Goal: Information Seeking & Learning: Learn about a topic

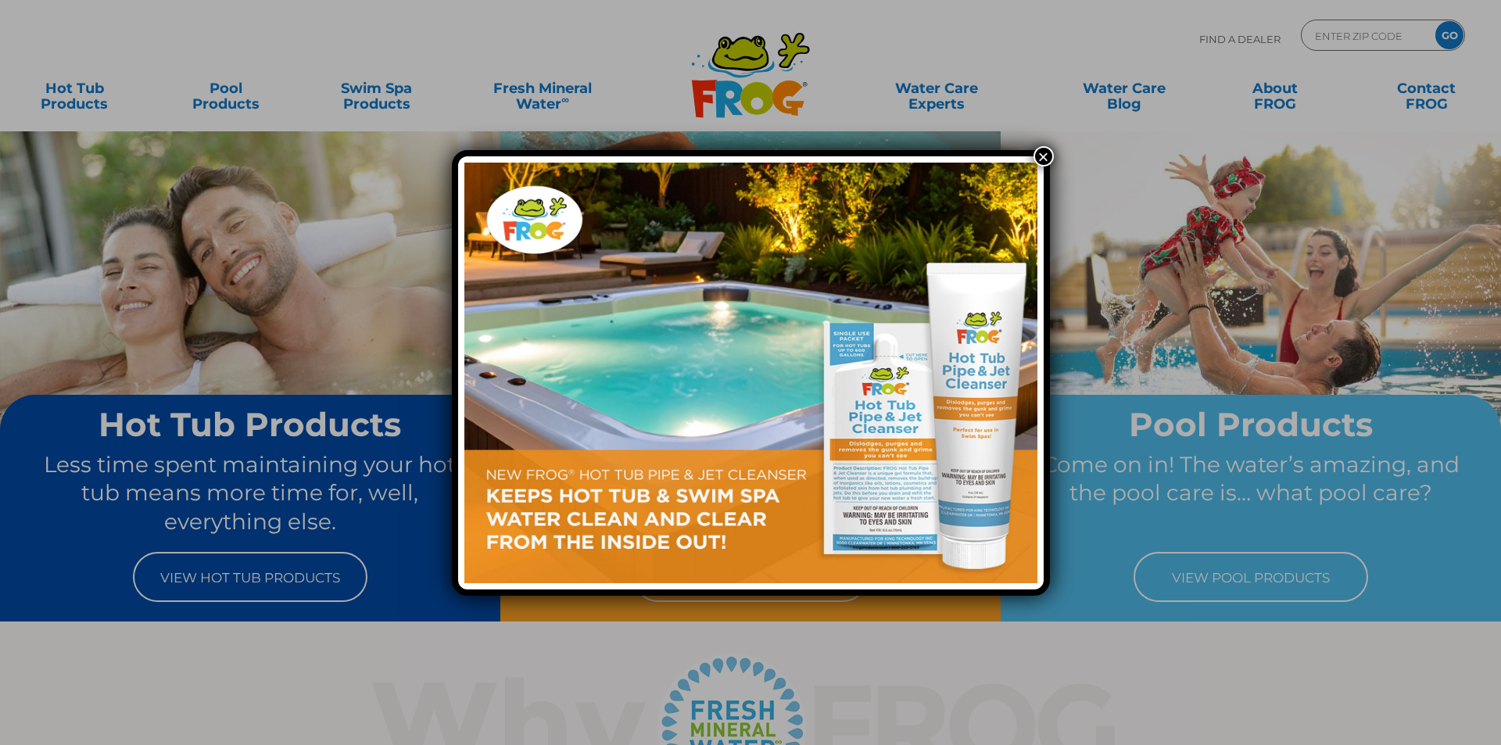
click at [1045, 156] on button "×" at bounding box center [1044, 156] width 20 height 20
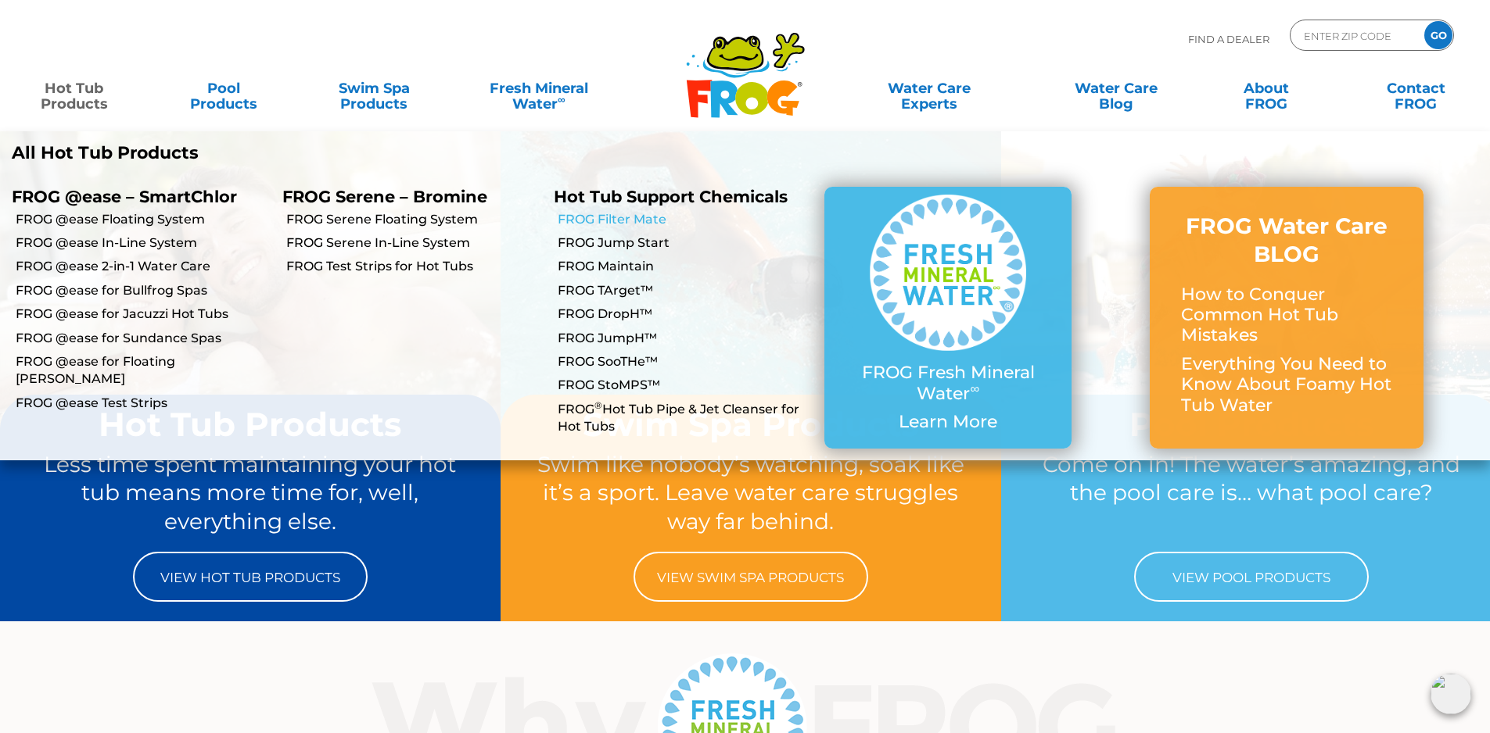
click at [615, 217] on link "FROG Filter Mate" at bounding box center [685, 219] width 255 height 17
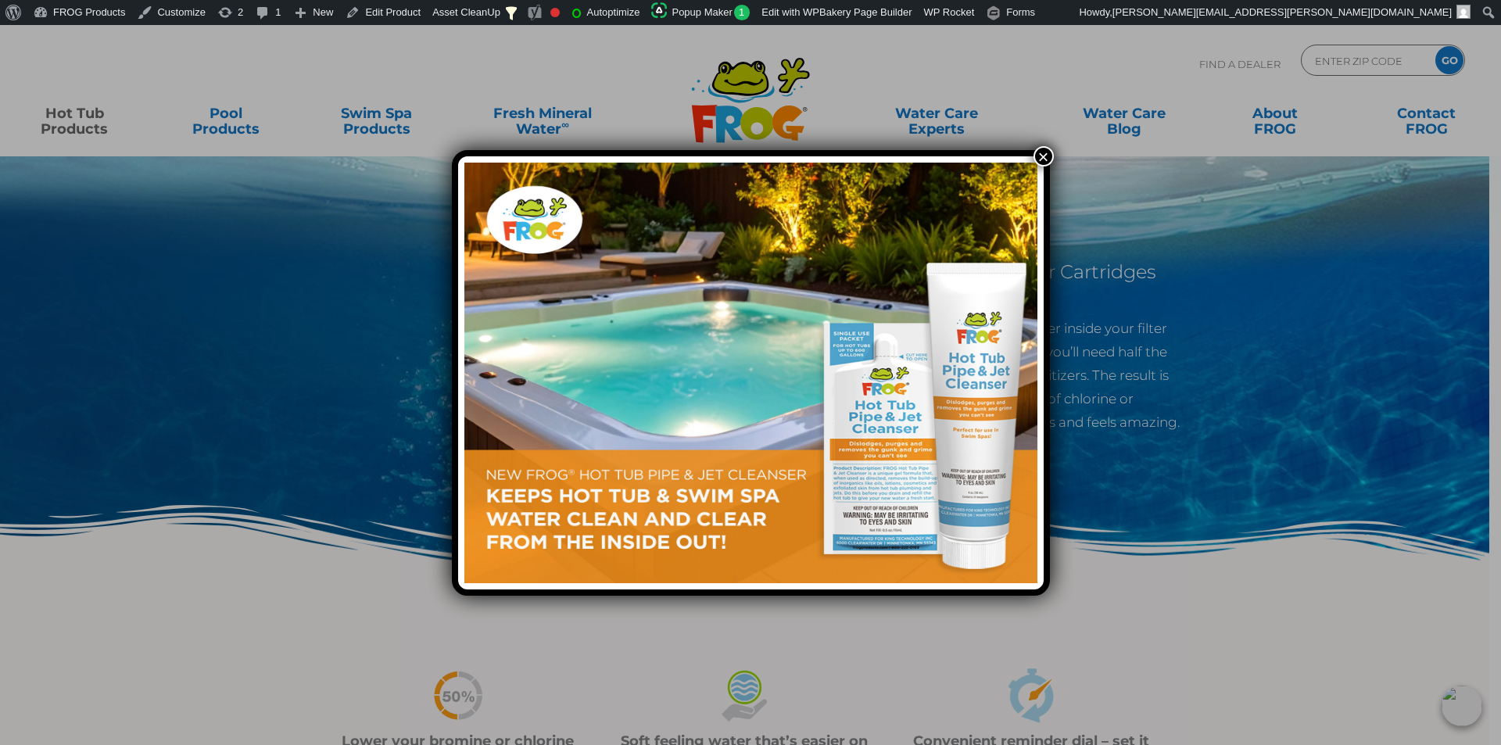
click at [1040, 158] on button "×" at bounding box center [1044, 156] width 20 height 20
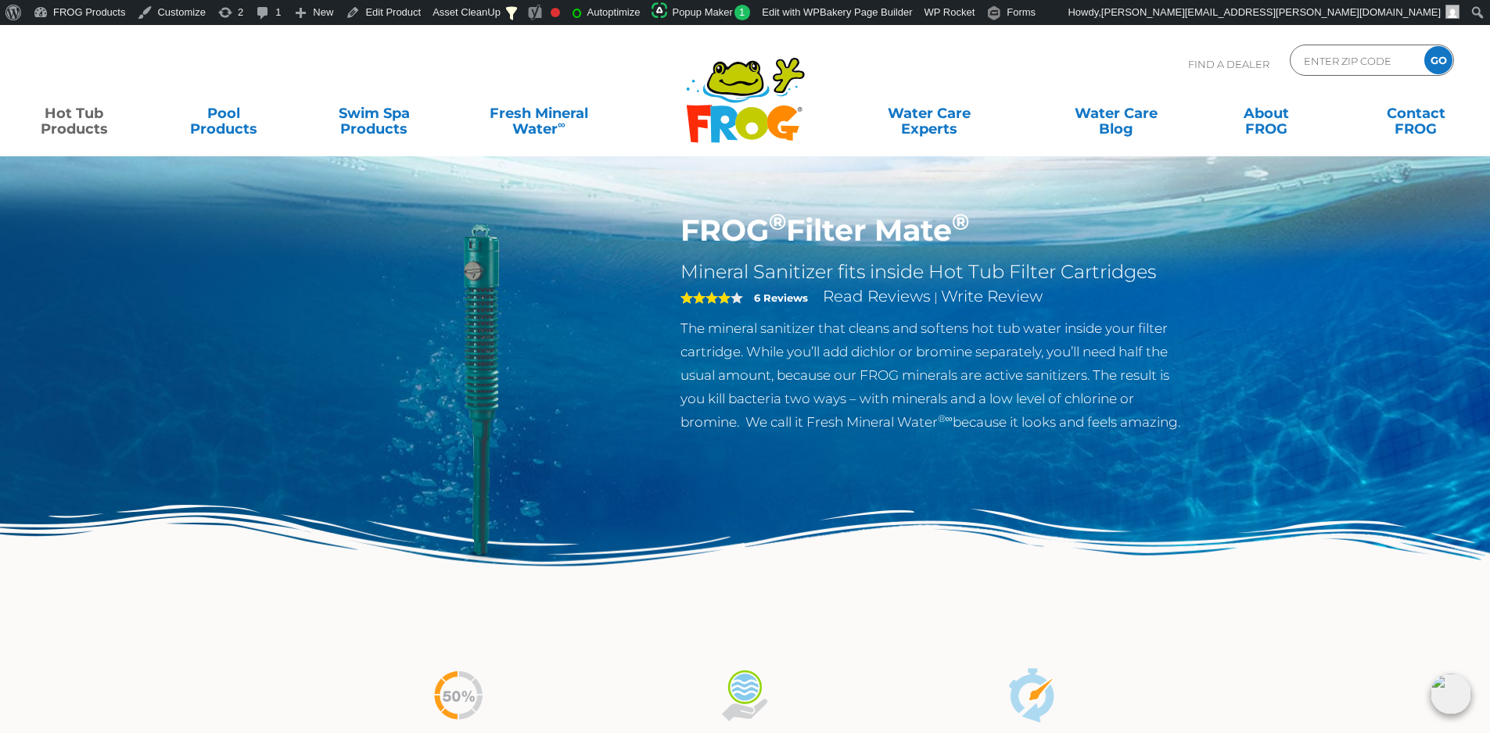
click at [381, 30] on div ".st130{clip-path:url(#SVGID_2_);fill-rule:evenodd;clip-rule:evenodd;fill:#C3CC0…" at bounding box center [745, 90] width 1458 height 131
click at [393, 1] on link "Edit Product" at bounding box center [383, 12] width 88 height 25
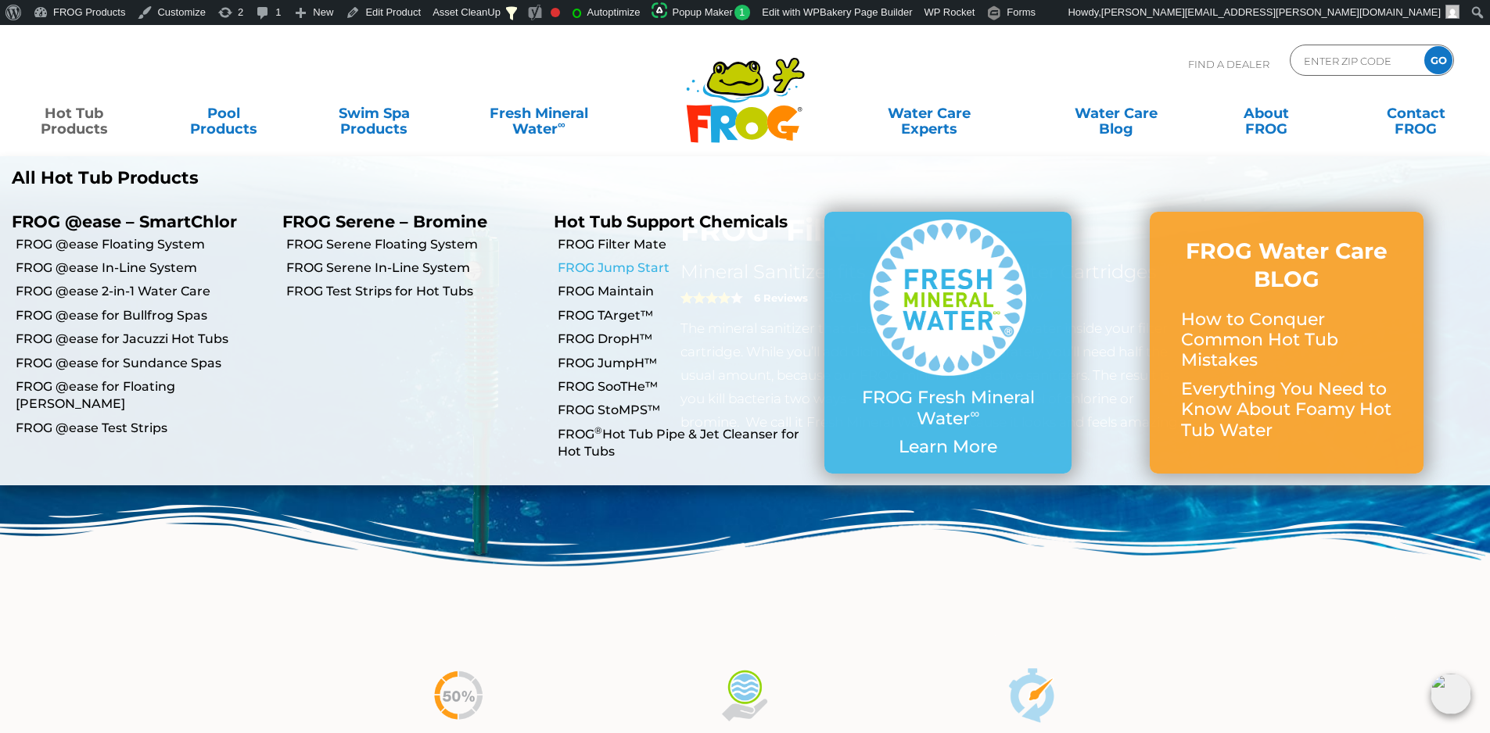
click at [650, 272] on link "FROG Jump Start" at bounding box center [685, 268] width 255 height 17
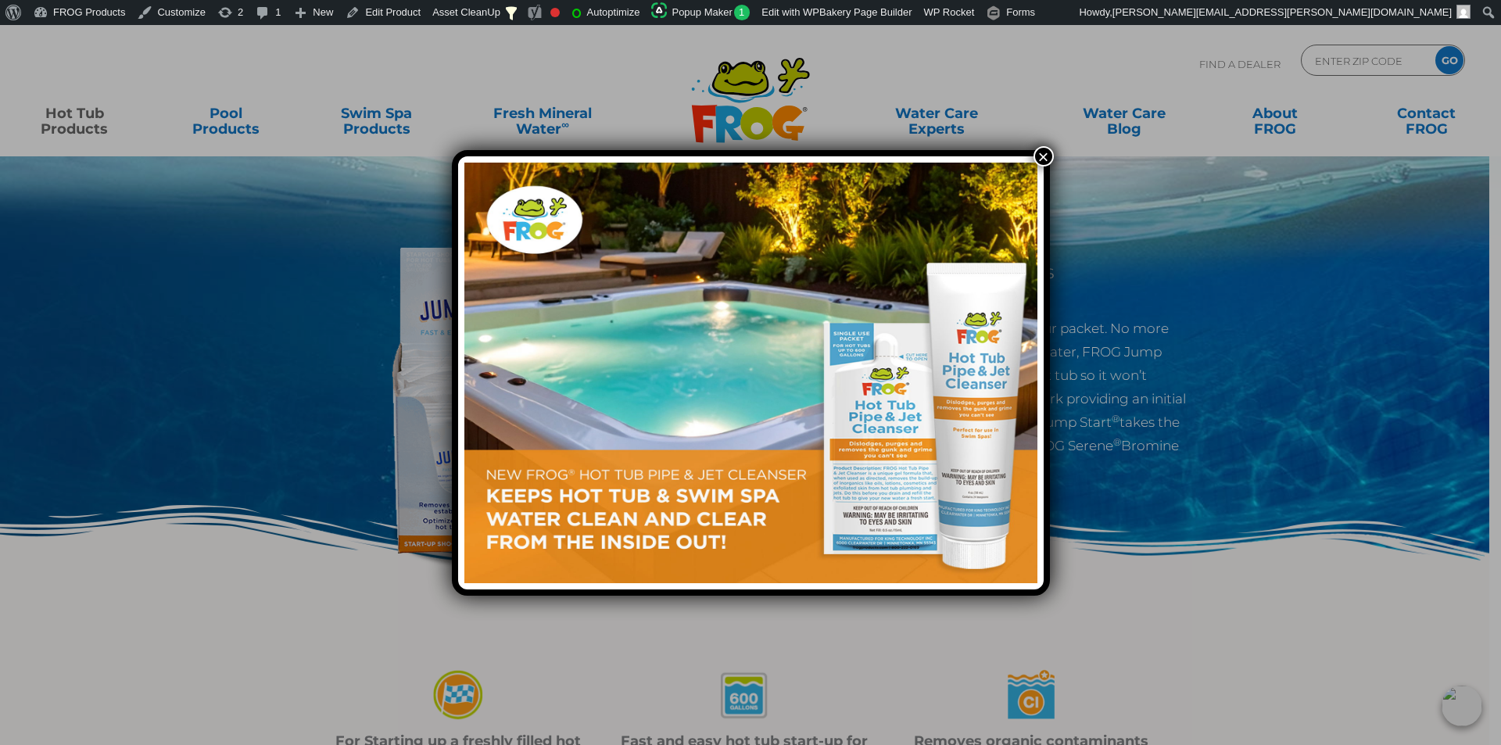
click at [1040, 156] on button "×" at bounding box center [1044, 156] width 20 height 20
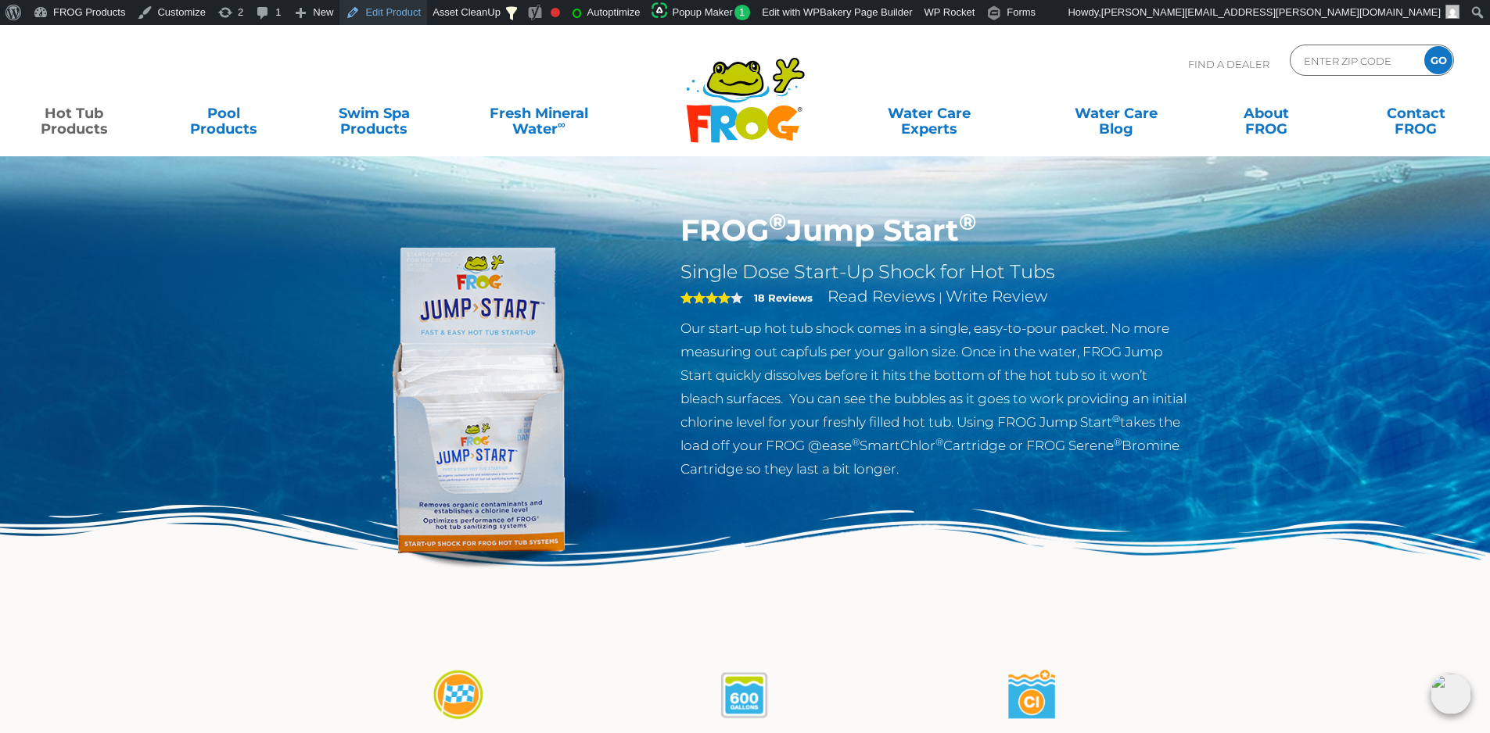
click at [373, 18] on link "Edit Product" at bounding box center [383, 12] width 88 height 25
click at [289, 561] on img at bounding box center [745, 586] width 1490 height 163
click at [225, 593] on img at bounding box center [745, 586] width 1490 height 163
click at [228, 477] on div "FROG ® Jump Start ® Single Dose Start-Up Shock for Hot Tubs 4 18 Reviews Read R…" at bounding box center [745, 347] width 1490 height 644
click at [296, 403] on div at bounding box center [479, 392] width 382 height 358
